Goal: Task Accomplishment & Management: Manage account settings

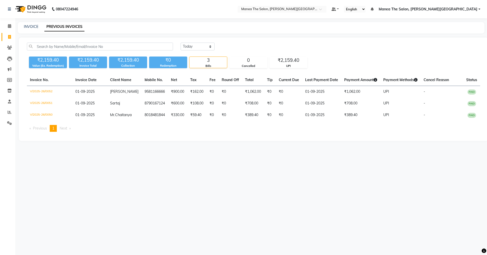
click at [1, 82] on li "Members" at bounding box center [7, 80] width 15 height 11
click at [12, 113] on span at bounding box center [9, 113] width 9 height 6
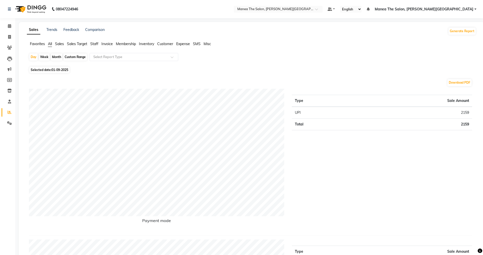
click at [57, 59] on div "Month" at bounding box center [57, 57] width 12 height 7
select select "9"
select select "2025"
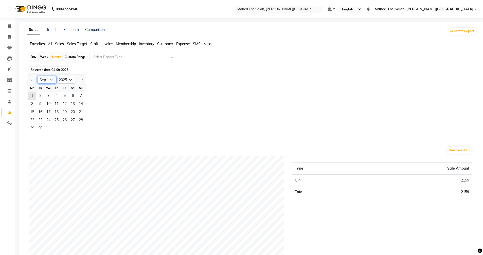
click at [51, 79] on select "Jan Feb Mar Apr May Jun Jul Aug Sep Oct Nov Dec" at bounding box center [46, 80] width 19 height 8
select select "8"
click at [37, 76] on select "Jan Feb Mar Apr May Jun Jul Aug Sep Oct Nov Dec" at bounding box center [46, 80] width 19 height 8
click at [65, 95] on span "1" at bounding box center [65, 96] width 8 height 8
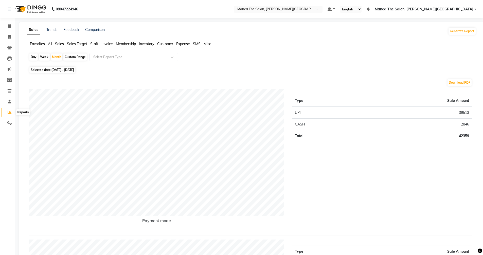
click at [9, 111] on icon at bounding box center [10, 112] width 4 height 4
click at [55, 58] on div "Month" at bounding box center [57, 57] width 12 height 7
select select "8"
select select "2025"
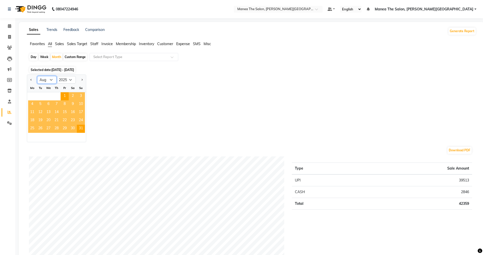
click at [50, 79] on select "Jan Feb Mar Apr May Jun Jul Aug Sep Oct Nov Dec" at bounding box center [46, 80] width 19 height 8
select select "9"
click at [37, 76] on select "Jan Feb Mar Apr May Jun Jul Aug Sep Oct Nov Dec" at bounding box center [46, 80] width 19 height 8
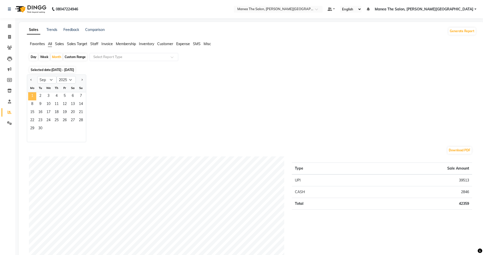
click at [34, 97] on span "1" at bounding box center [32, 96] width 8 height 8
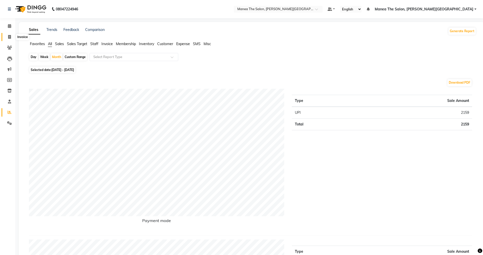
click at [10, 37] on icon at bounding box center [9, 37] width 3 height 4
select select "service"
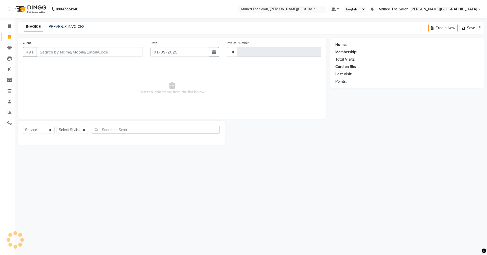
type input "0053"
select select "8762"
click at [291, 87] on span "Select & add items from the list below" at bounding box center [172, 88] width 298 height 51
click at [69, 53] on input "Client" at bounding box center [90, 52] width 106 height 10
click at [60, 52] on input "Client" at bounding box center [90, 52] width 106 height 10
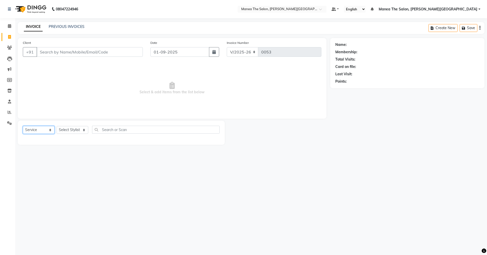
click at [46, 130] on select "Select Service Product Membership Package Voucher Prepaid Gift Card" at bounding box center [39, 130] width 32 height 8
click at [23, 126] on select "Select Service Product Membership Package Voucher Prepaid Gift Card" at bounding box center [39, 130] width 32 height 8
click at [77, 127] on select "Select Stylist Akshitha Irfan Naresh Nikhitha Prasanna Sonu Nigam Zubhair" at bounding box center [73, 130] width 32 height 8
select select "89489"
click at [57, 126] on select "Select Stylist Akshitha Irfan Naresh Nikhitha Prasanna Sonu Nigam Zubhair" at bounding box center [73, 130] width 32 height 8
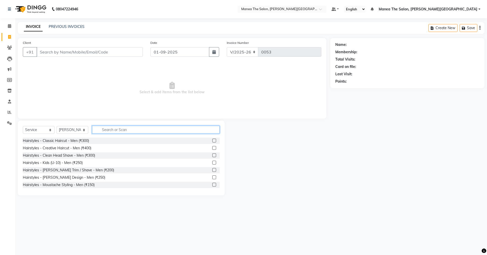
click at [117, 129] on input "text" at bounding box center [156, 130] width 128 height 8
type input "5"
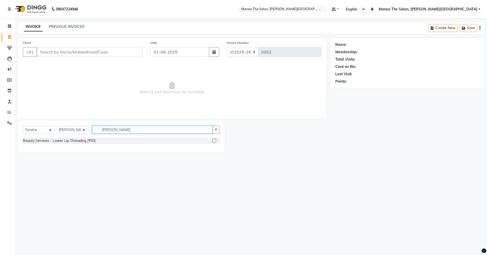
type input "lowe"
click at [214, 142] on label at bounding box center [214, 141] width 4 height 4
click at [214, 142] on input "checkbox" at bounding box center [213, 140] width 3 height 3
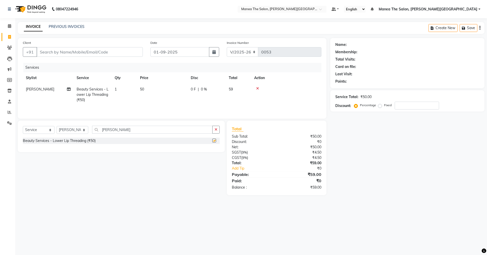
checkbox input "false"
click at [178, 175] on div "Select Service Product Membership Package Voucher Prepaid Gift Card Select Styl…" at bounding box center [119, 158] width 211 height 75
click at [326, 2] on nav "08047224946 Select Location × Manea The Salon, Raghavendra Colony Default Panel…" at bounding box center [243, 9] width 487 height 18
click at [71, 25] on link "PREVIOUS INVOICES" at bounding box center [67, 26] width 36 height 5
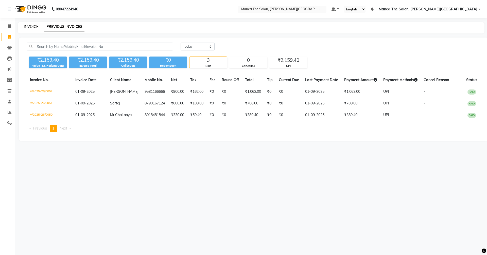
click at [28, 25] on link "INVOICE" at bounding box center [31, 26] width 14 height 5
select select "8762"
select select "service"
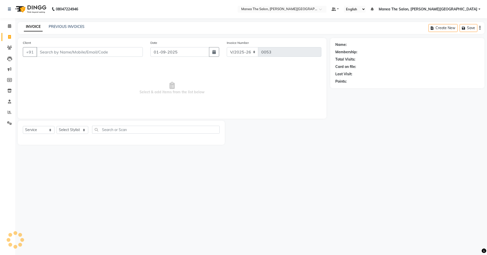
click at [47, 54] on input "Client" at bounding box center [90, 52] width 106 height 10
click at [46, 54] on input "Client" at bounding box center [90, 52] width 106 height 10
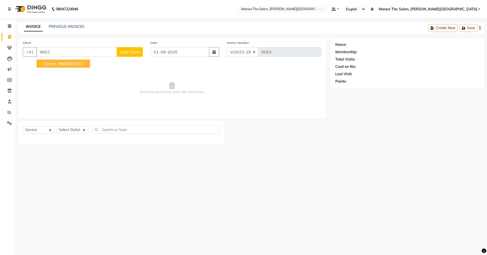
click at [66, 64] on span "9652" at bounding box center [64, 63] width 10 height 5
type input "9652660617"
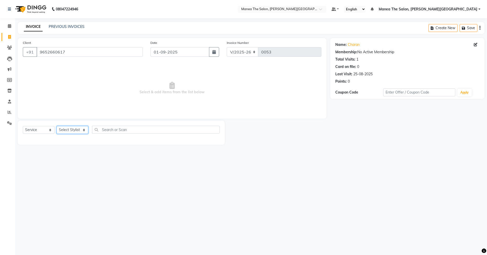
click at [66, 130] on select "Select Stylist Akshitha Irfan Naresh Nikhitha Prasanna Sonu Nigam Zubhair" at bounding box center [73, 130] width 32 height 8
select select "89491"
click at [57, 126] on select "Select Stylist Akshitha Irfan Naresh Nikhitha Prasanna Sonu Nigam Zubhair" at bounding box center [73, 130] width 32 height 8
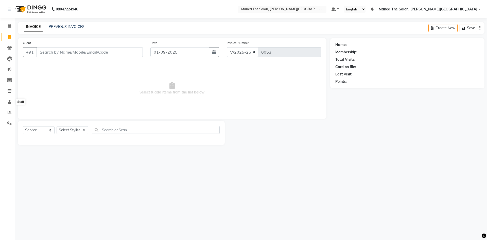
select select "8762"
select select "service"
click at [9, 92] on icon at bounding box center [9, 91] width 4 height 4
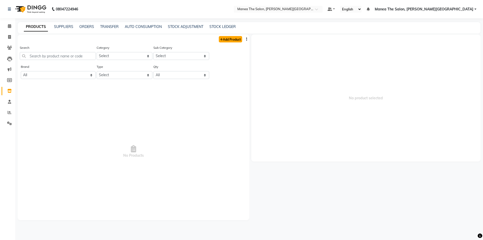
click at [231, 37] on link "Add Product" at bounding box center [230, 39] width 23 height 6
select select "true"
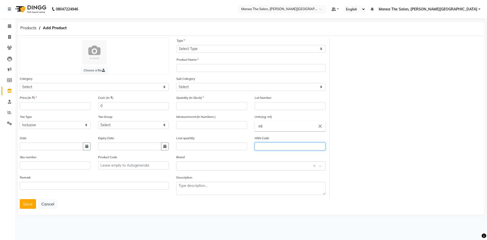
click at [259, 145] on input "text" at bounding box center [290, 146] width 71 height 8
click at [27, 24] on span "Products" at bounding box center [28, 27] width 21 height 9
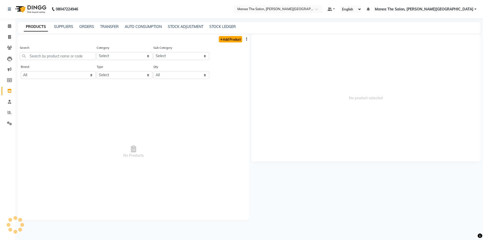
click at [227, 39] on link "Add Product" at bounding box center [230, 39] width 23 height 6
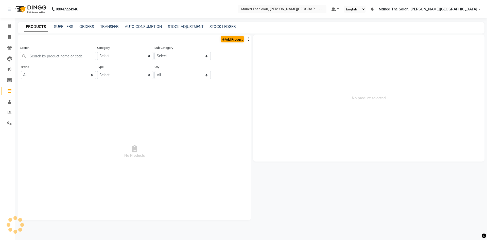
select select "true"
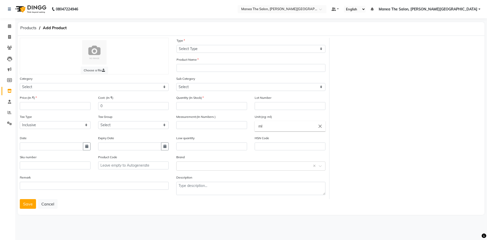
click at [264, 142] on div "HSN Code" at bounding box center [290, 142] width 71 height 15
click at [263, 146] on input "text" at bounding box center [290, 146] width 71 height 8
click at [5, 125] on span at bounding box center [9, 123] width 9 height 6
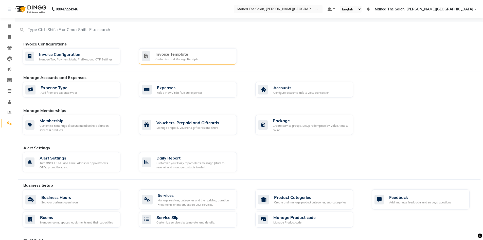
click at [156, 60] on div "Customize and Manage Receipts" at bounding box center [176, 59] width 43 height 4
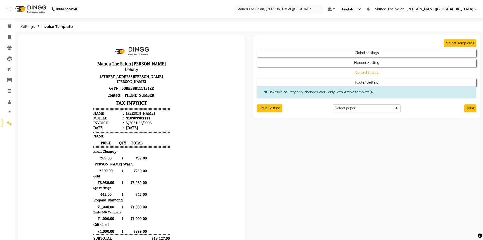
click at [376, 71] on button "General Setting" at bounding box center [367, 72] width 198 height 7
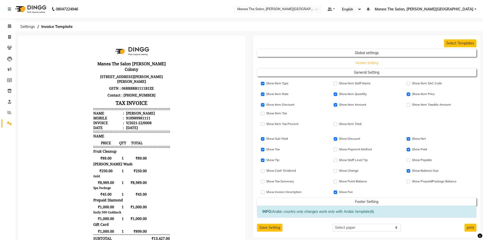
click at [371, 65] on button "Header Setting" at bounding box center [367, 62] width 198 height 7
select select "end"
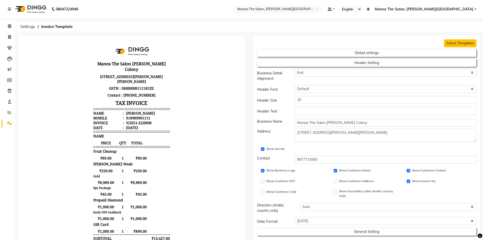
click at [8, 119] on link "Settings" at bounding box center [8, 123] width 12 height 8
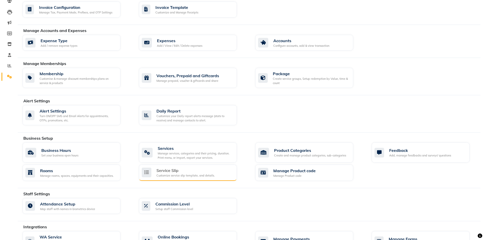
scroll to position [52, 0]
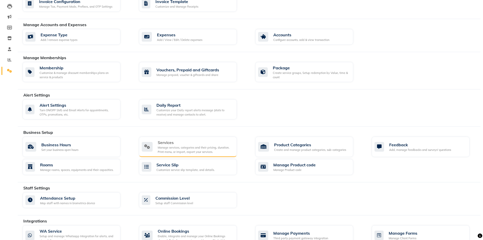
click at [177, 138] on div "Services Manage services, categories and their pricing, duration. Print menu, o…" at bounding box center [188, 146] width 98 height 20
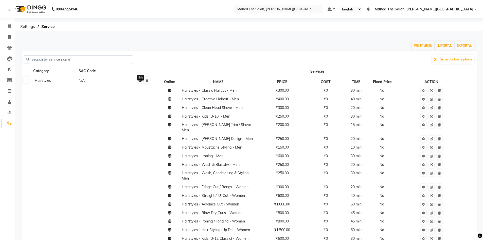
click at [141, 81] on icon at bounding box center [140, 80] width 3 height 3
click at [91, 83] on input "number" at bounding box center [101, 81] width 44 height 8
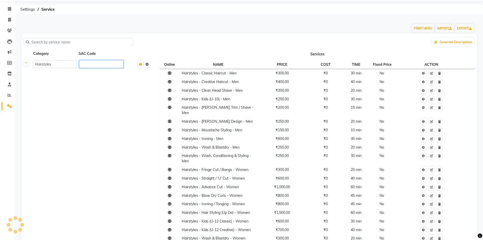
scroll to position [30, 0]
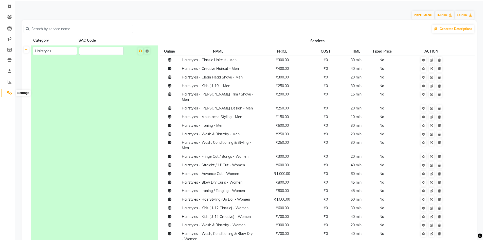
click at [11, 92] on icon at bounding box center [9, 93] width 5 height 4
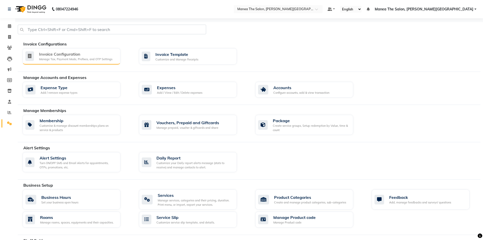
click at [76, 60] on div "Manage Tax, Payment Mode, Prefixes, and OTP Settings" at bounding box center [75, 59] width 73 height 4
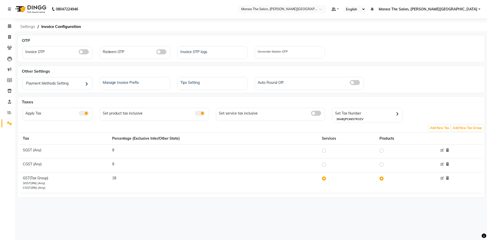
click at [29, 27] on span "Settings" at bounding box center [28, 26] width 20 height 9
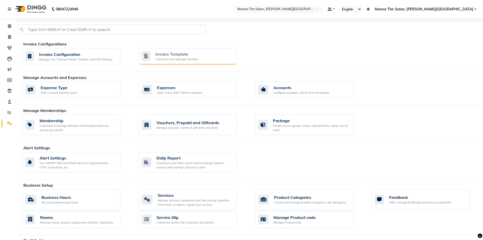
click at [174, 60] on div "Customize and Manage Receipts" at bounding box center [176, 59] width 43 height 4
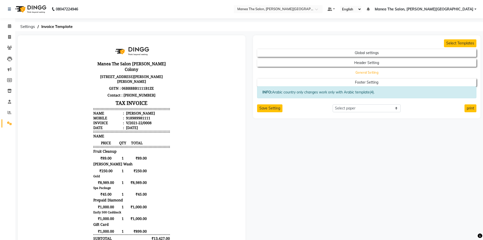
click at [358, 71] on button "General Setting" at bounding box center [367, 72] width 198 height 7
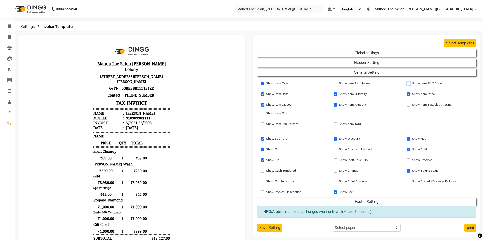
click at [408, 83] on input "Show Item SAC Code" at bounding box center [409, 84] width 4 height 4
checkbox input "false"
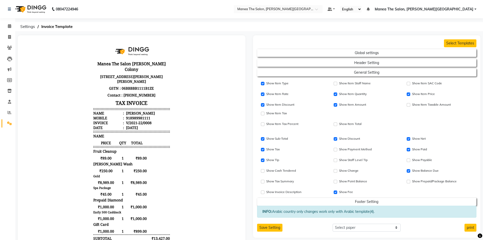
drag, startPoint x: 442, startPoint y: 83, endPoint x: 426, endPoint y: 80, distance: 16.3
click at [426, 80] on div "Show Item SAC Code" at bounding box center [439, 82] width 73 height 9
click at [454, 81] on div "Show Item SAC Code" at bounding box center [439, 83] width 65 height 6
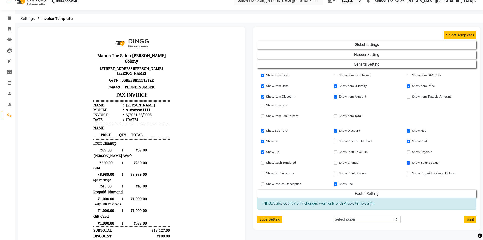
scroll to position [8, 0]
click at [402, 104] on div "Show Item Discount Show Item Amount Show Item Taxable Amount Show Item Tax" at bounding box center [366, 99] width 227 height 17
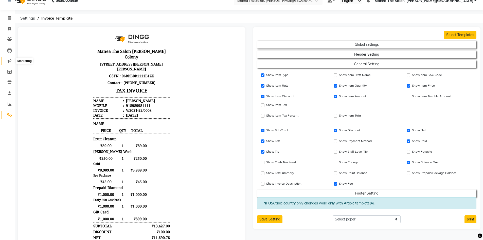
click at [10, 60] on icon at bounding box center [10, 61] width 4 height 4
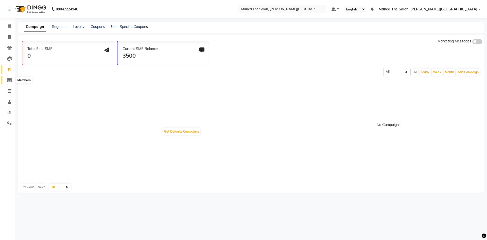
click at [9, 79] on icon at bounding box center [9, 80] width 5 height 4
select select
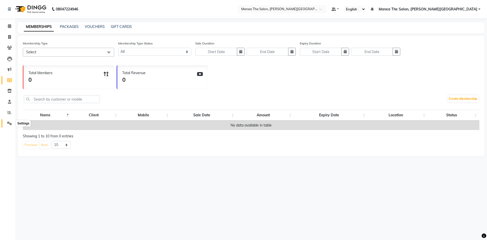
click at [10, 122] on icon at bounding box center [9, 123] width 5 height 4
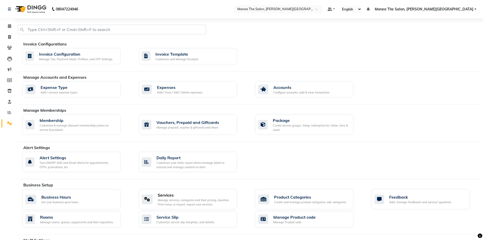
click at [179, 198] on div "Manage services, categories and their pricing, duration. Print menu, or import,…" at bounding box center [195, 202] width 75 height 8
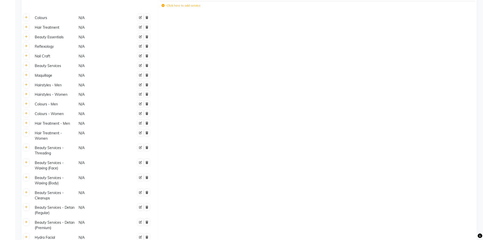
scroll to position [228, 0]
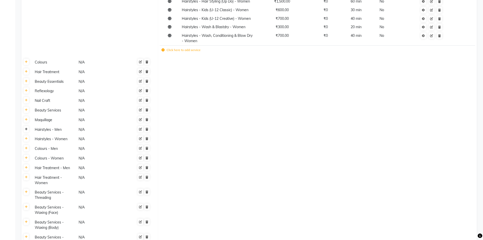
click at [26, 128] on icon at bounding box center [26, 129] width 3 height 3
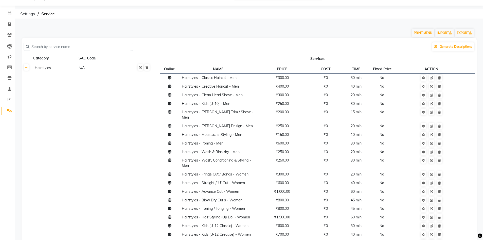
scroll to position [12, 0]
click at [7, 66] on icon at bounding box center [9, 68] width 5 height 4
select select
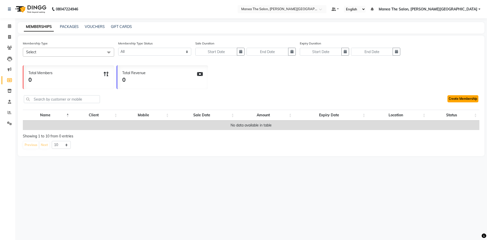
click at [457, 99] on link "Create Membership" at bounding box center [462, 98] width 31 height 7
click at [460, 103] on div "Create Membership" at bounding box center [462, 99] width 33 height 17
click at [457, 97] on link "Create Membership" at bounding box center [462, 98] width 31 height 7
click at [9, 123] on icon at bounding box center [9, 123] width 5 height 4
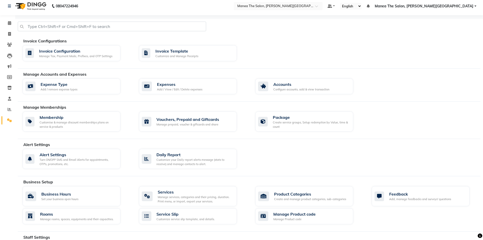
scroll to position [19, 0]
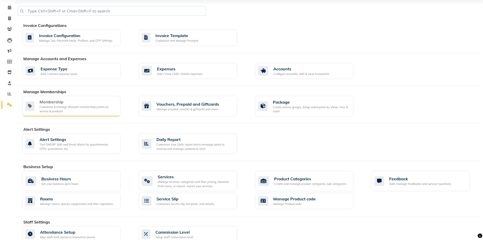
click at [79, 108] on div "Customise & manage discount memberships plans on service & products" at bounding box center [78, 109] width 77 height 8
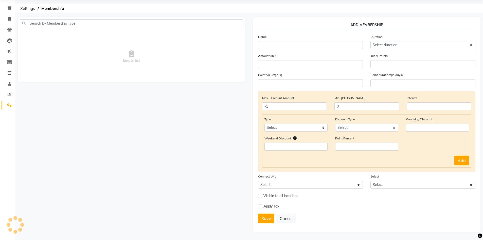
scroll to position [18, 0]
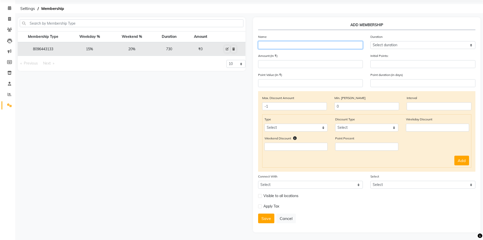
click at [270, 46] on input "text" at bounding box center [310, 45] width 105 height 8
type input "p"
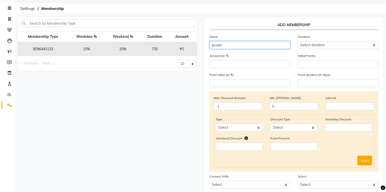
type input "jennath"
click at [231, 44] on input "jennath" at bounding box center [250, 45] width 81 height 8
type input "Platinum Membership"
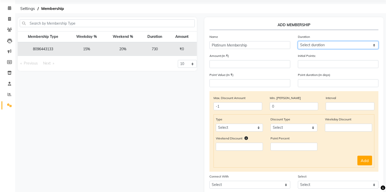
click at [310, 43] on select "Select duration Week Half-month Month Year Life Time 4 Months 8 Months 6 Months…" at bounding box center [338, 45] width 81 height 8
select select "19: 730"
click at [298, 41] on select "Select duration Week Half-month Month Year Life Time 4 Months 8 Months 6 Months…" at bounding box center [338, 45] width 81 height 8
type input "730"
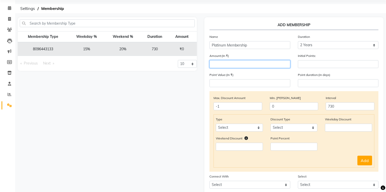
click at [230, 63] on input "number" at bounding box center [250, 64] width 81 height 8
type input "0"
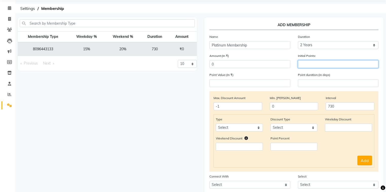
click at [307, 64] on input "number" at bounding box center [338, 64] width 81 height 8
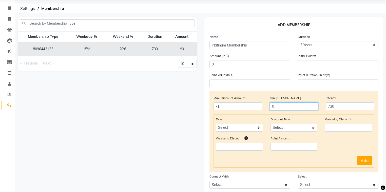
click at [280, 109] on input "0" at bounding box center [294, 106] width 49 height 8
type input "5"
type input "0"
type input "1"
click at [230, 128] on select "Select Service Product Package Prepaid Voucher" at bounding box center [239, 127] width 47 height 8
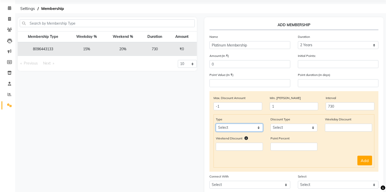
select select "service"
click at [216, 125] on select "Select Service Product Package Prepaid Voucher" at bounding box center [239, 127] width 47 height 8
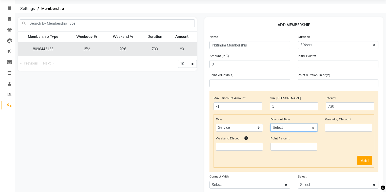
click at [281, 131] on select "Select Percent Flat" at bounding box center [294, 127] width 47 height 8
select select "Percent"
click at [271, 125] on select "Select Percent Flat" at bounding box center [294, 127] width 47 height 8
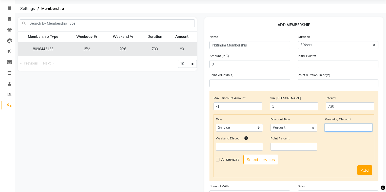
click at [344, 126] on input "number" at bounding box center [348, 127] width 47 height 8
type input "10"
click at [231, 148] on input "number" at bounding box center [239, 147] width 47 height 8
type input "10"
click at [335, 143] on div "Weekend Discount 10 Point Percent" at bounding box center [294, 144] width 164 height 19
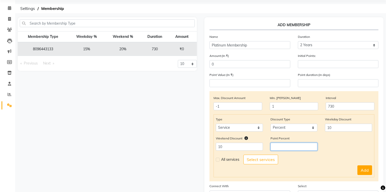
click at [282, 149] on input "number" at bounding box center [294, 147] width 47 height 8
type input "10"
drag, startPoint x: 277, startPoint y: 147, endPoint x: 272, endPoint y: 147, distance: 5.1
click at [272, 147] on input "10" at bounding box center [294, 147] width 47 height 8
type input "0"
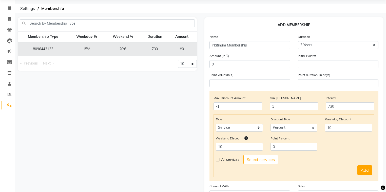
click at [218, 161] on label at bounding box center [218, 159] width 4 height 4
click at [218, 161] on input "checkbox" at bounding box center [217, 159] width 3 height 3
checkbox input "true"
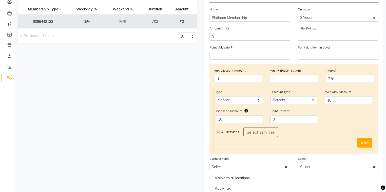
scroll to position [49, 0]
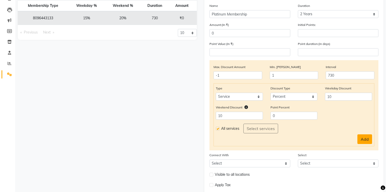
click at [364, 140] on button "Add" at bounding box center [365, 139] width 15 height 10
select select
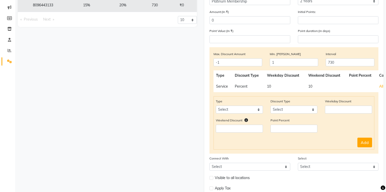
scroll to position [93, 0]
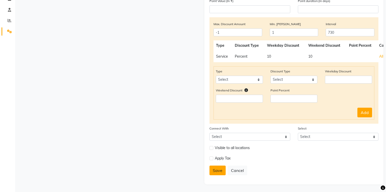
click at [214, 173] on button "Save" at bounding box center [218, 170] width 16 height 10
select select
type input "0"
select select
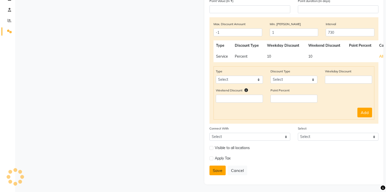
checkbox input "false"
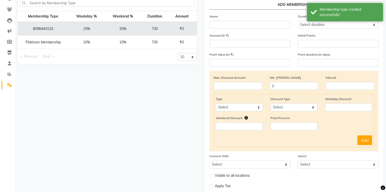
scroll to position [7, 0]
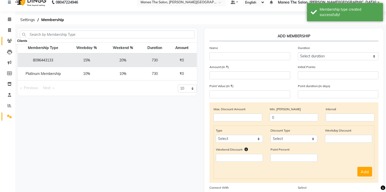
click at [6, 39] on span at bounding box center [9, 41] width 9 height 6
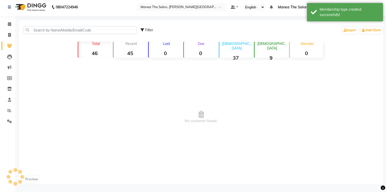
scroll to position [7, 0]
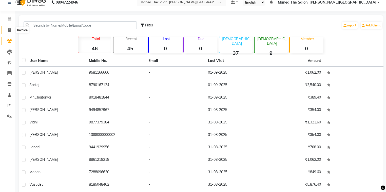
click at [9, 28] on icon at bounding box center [9, 30] width 3 height 4
select select "service"
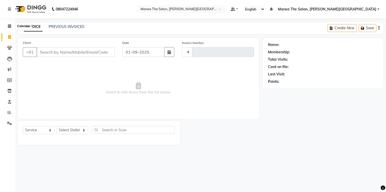
type input "0053"
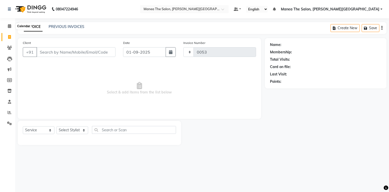
select select "8762"
click at [56, 52] on input "Client" at bounding box center [76, 52] width 79 height 10
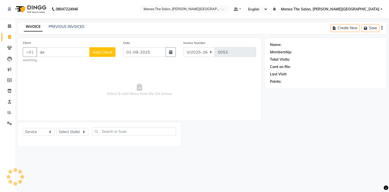
type input "d"
type input "w"
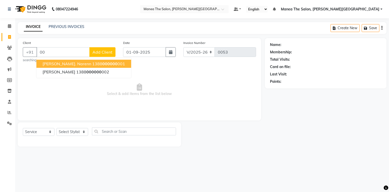
type input "0"
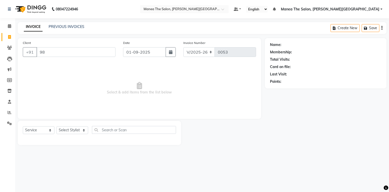
type input "9"
type input "D"
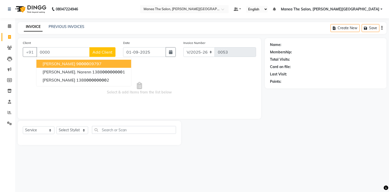
click at [60, 66] on span "Abyudh Reddy" at bounding box center [59, 63] width 33 height 5
type input "9000009797"
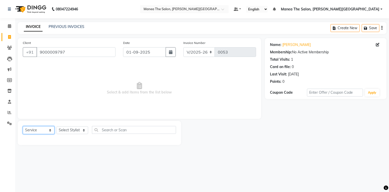
click at [43, 130] on select "Select Service Product Membership Package Voucher Prepaid Gift Card" at bounding box center [39, 130] width 32 height 8
select select "membership"
click at [23, 126] on select "Select Service Product Membership Package Voucher Prepaid Gift Card" at bounding box center [39, 130] width 32 height 8
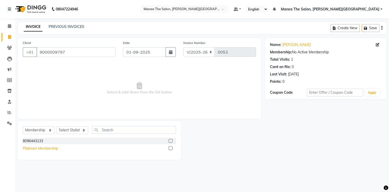
click at [48, 148] on div "Platinum Membership" at bounding box center [40, 148] width 35 height 5
checkbox input "false"
click at [68, 132] on select "Select Stylist Akshitha Irfan Naresh Nikhitha Prasanna Sonu Nigam Zubhair" at bounding box center [73, 130] width 32 height 8
select select "89491"
click at [57, 126] on select "Select Stylist Akshitha Irfan Naresh Nikhitha Prasanna Sonu Nigam Zubhair" at bounding box center [73, 130] width 32 height 8
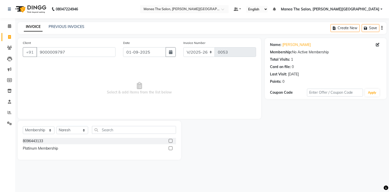
click at [83, 146] on div "Platinum Membership" at bounding box center [99, 148] width 153 height 6
click at [169, 147] on label at bounding box center [171, 148] width 4 height 4
click at [169, 147] on input "checkbox" at bounding box center [170, 148] width 3 height 3
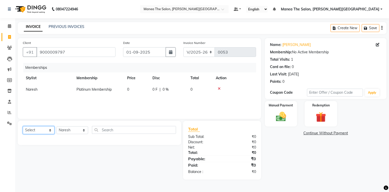
click at [42, 130] on select "Select Service Product Package Voucher Prepaid Gift Card" at bounding box center [39, 130] width 32 height 8
select select "service"
click at [23, 126] on select "Select Service Product Package Voucher Prepaid Gift Card" at bounding box center [39, 130] width 32 height 8
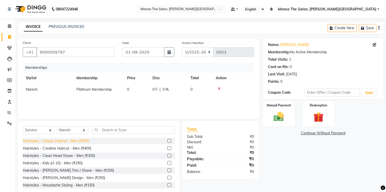
click at [74, 141] on div "Hairstyles - Classic Haircut - Men (₹300)" at bounding box center [56, 140] width 66 height 5
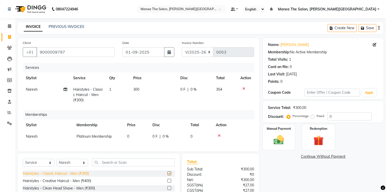
checkbox input "false"
click at [219, 134] on icon at bounding box center [219, 136] width 3 height 4
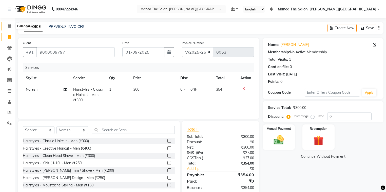
click at [7, 28] on span at bounding box center [9, 26] width 9 height 6
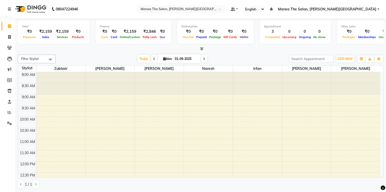
click at [202, 47] on icon at bounding box center [201, 49] width 3 height 4
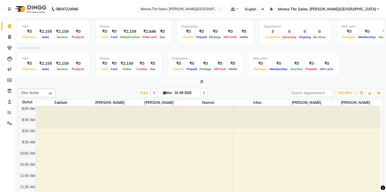
click at [201, 80] on icon at bounding box center [201, 82] width 3 height 4
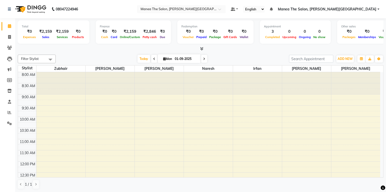
click at [113, 9] on nav "08047224946 Select Location × Manea The Salon, Raghavendra Colony Default Panel…" at bounding box center [193, 9] width 386 height 18
drag, startPoint x: 9, startPoint y: 35, endPoint x: 19, endPoint y: 34, distance: 10.2
click at [9, 35] on icon at bounding box center [9, 37] width 3 height 4
select select "service"
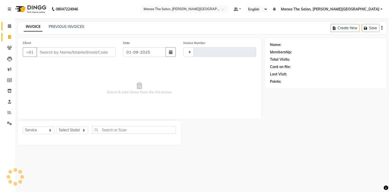
type input "0053"
select select "8762"
click at [68, 25] on link "PREVIOUS INVOICES" at bounding box center [67, 26] width 36 height 5
